Goal: Transaction & Acquisition: Purchase product/service

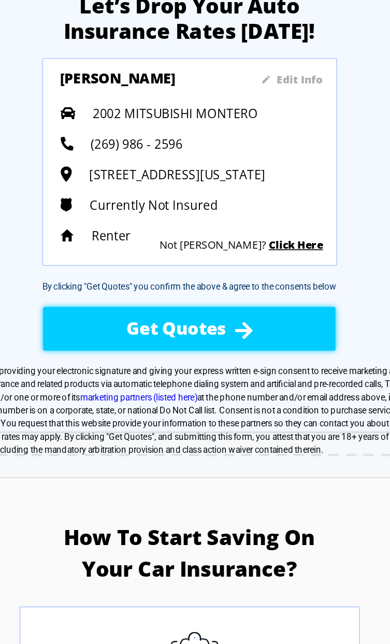
click at [234, 226] on div "Get Quotes" at bounding box center [195, 230] width 137 height 30
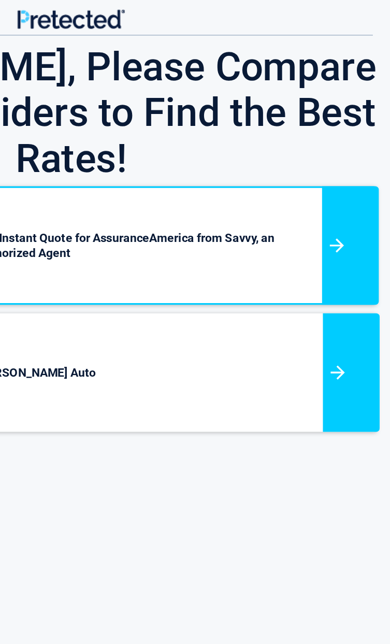
click at [370, 208] on div at bounding box center [366, 228] width 35 height 73
